Goal: Information Seeking & Learning: Learn about a topic

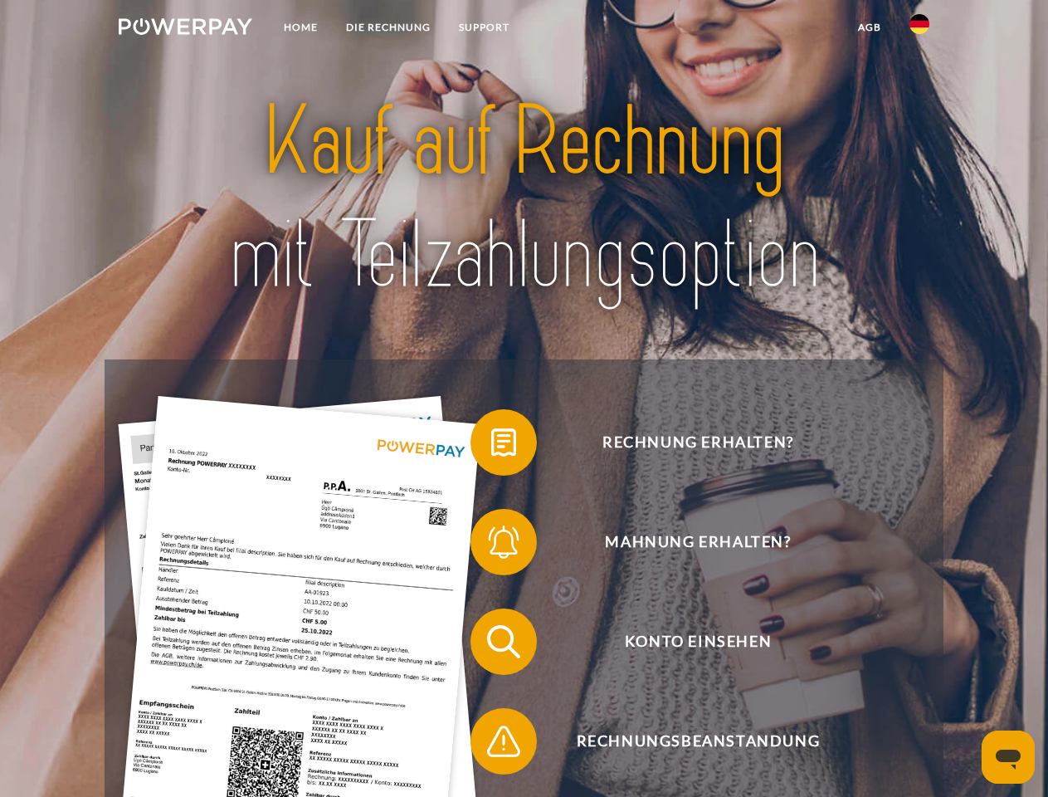
click at [185, 29] on img at bounding box center [186, 26] width 134 height 17
click at [919, 29] on img at bounding box center [919, 24] width 20 height 20
click at [869, 27] on link "agb" at bounding box center [869, 27] width 51 height 30
click at [491, 446] on span at bounding box center [478, 442] width 83 height 83
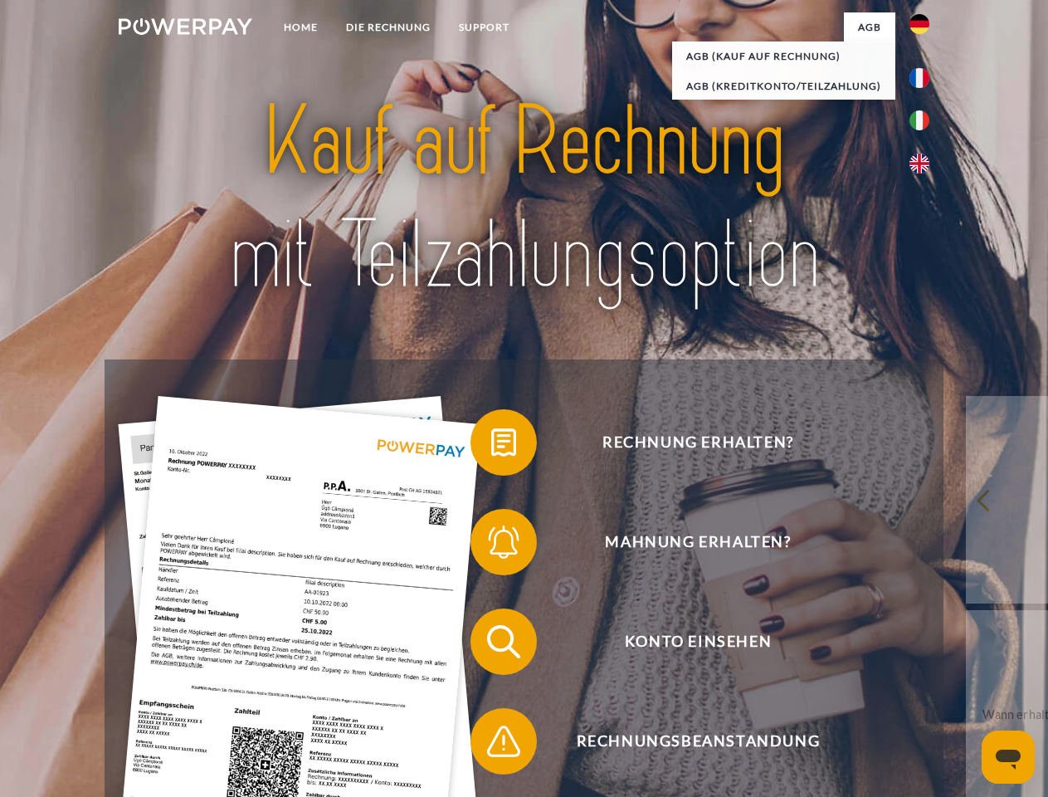
click at [491, 545] on span at bounding box center [478, 541] width 83 height 83
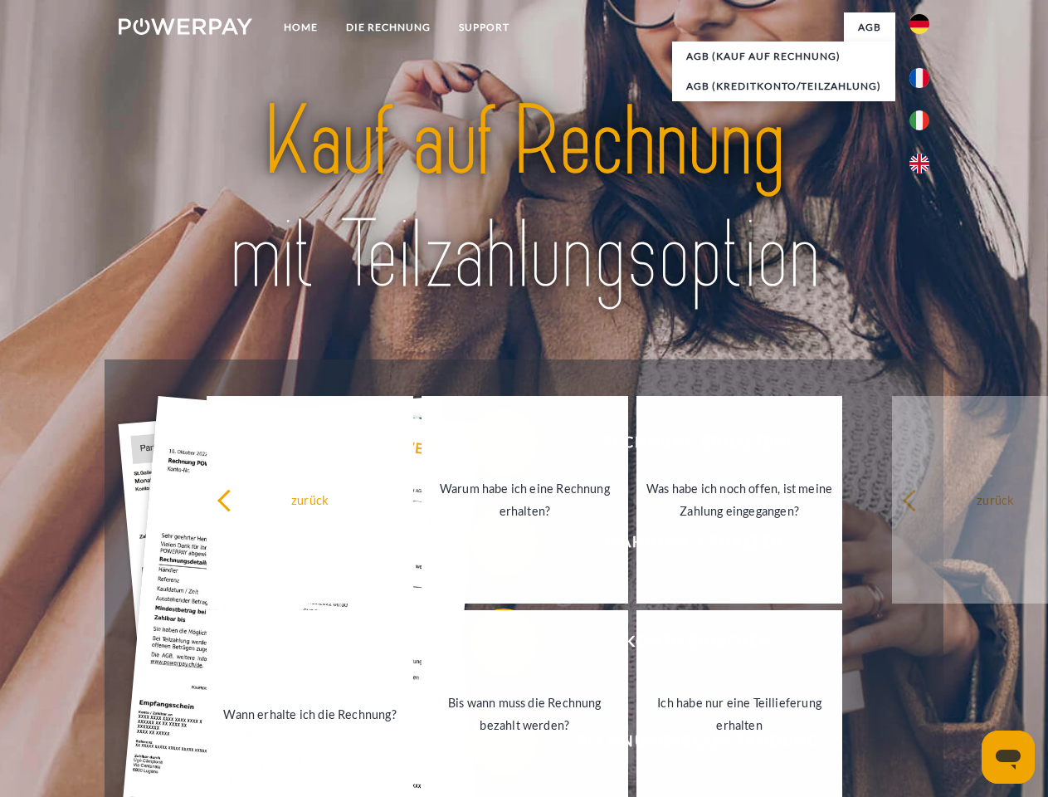
click at [491, 645] on link "Bis wann muss die Rechnung bezahlt werden?" at bounding box center [524, 713] width 207 height 207
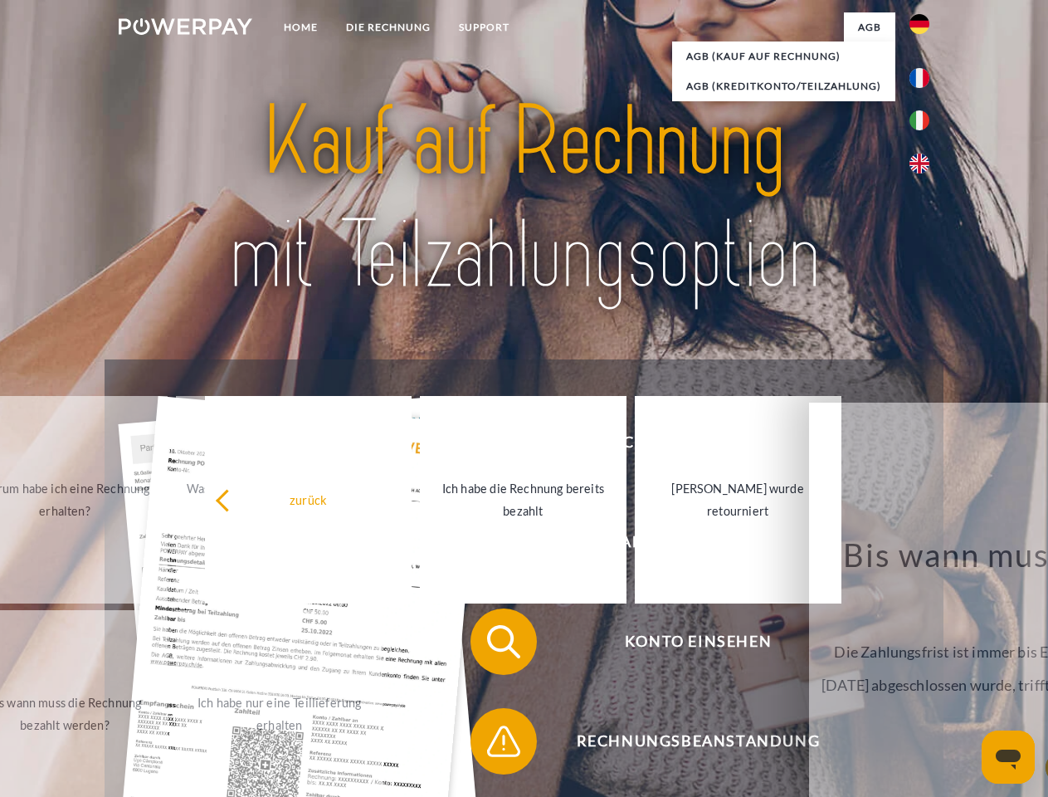
click at [491, 744] on span at bounding box center [478, 740] width 83 height 83
click at [1008, 757] on icon "Messaging-Fenster öffnen" at bounding box center [1008, 759] width 25 height 20
